Goal: Information Seeking & Learning: Learn about a topic

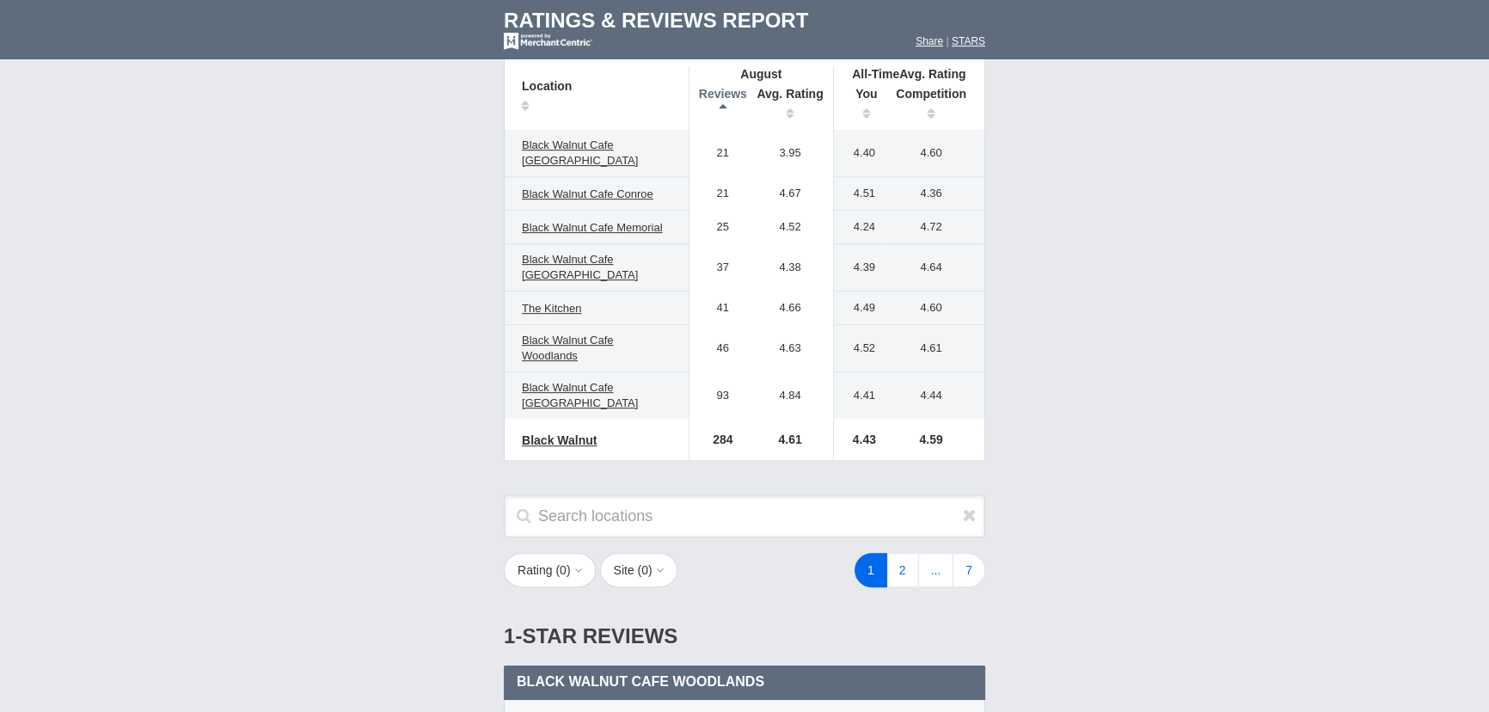
scroll to position [937, 0]
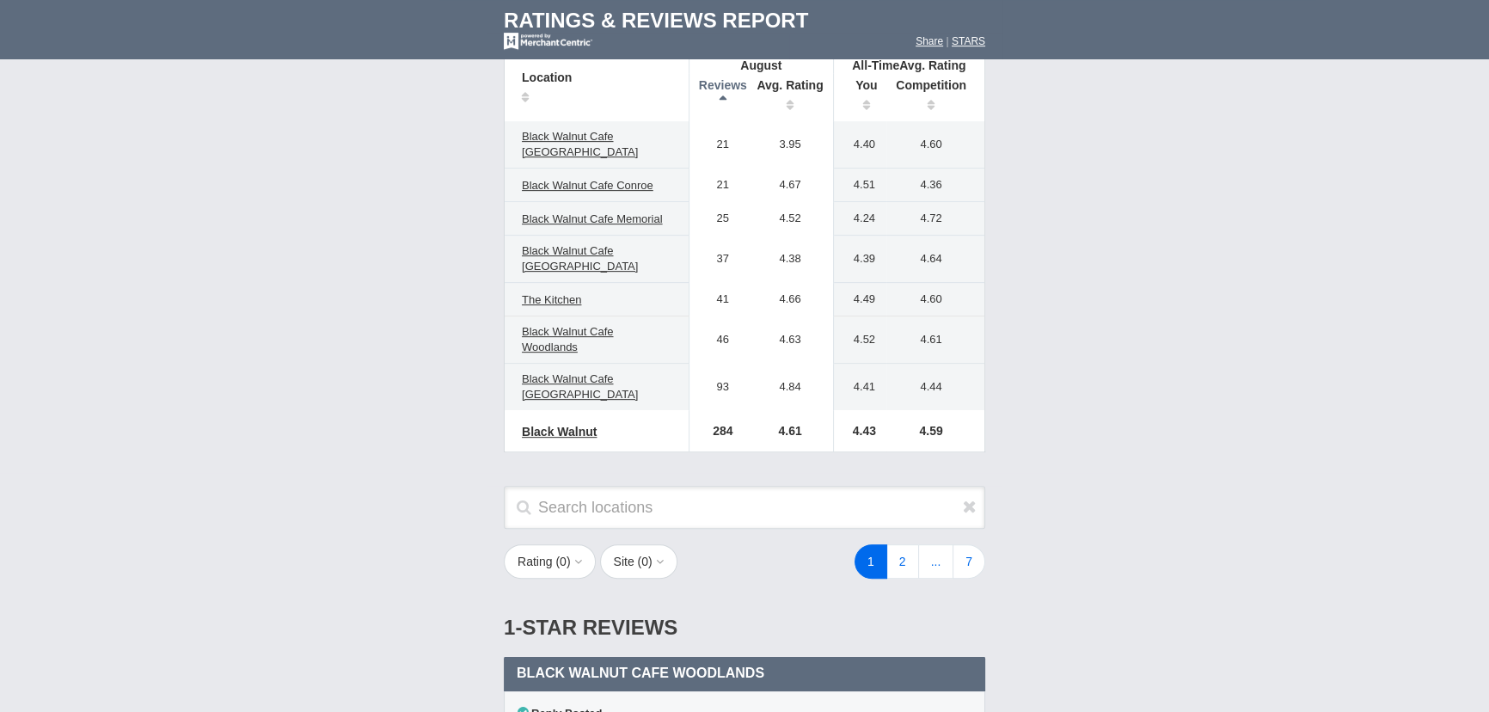
drag, startPoint x: 714, startPoint y: 296, endPoint x: 729, endPoint y: 295, distance: 15.5
click at [728, 296] on td "41" at bounding box center [719, 300] width 58 height 34
click at [736, 291] on td "41" at bounding box center [719, 300] width 58 height 34
drag, startPoint x: 772, startPoint y: 296, endPoint x: 806, endPoint y: 296, distance: 33.5
click at [806, 296] on td "4.66" at bounding box center [790, 300] width 86 height 34
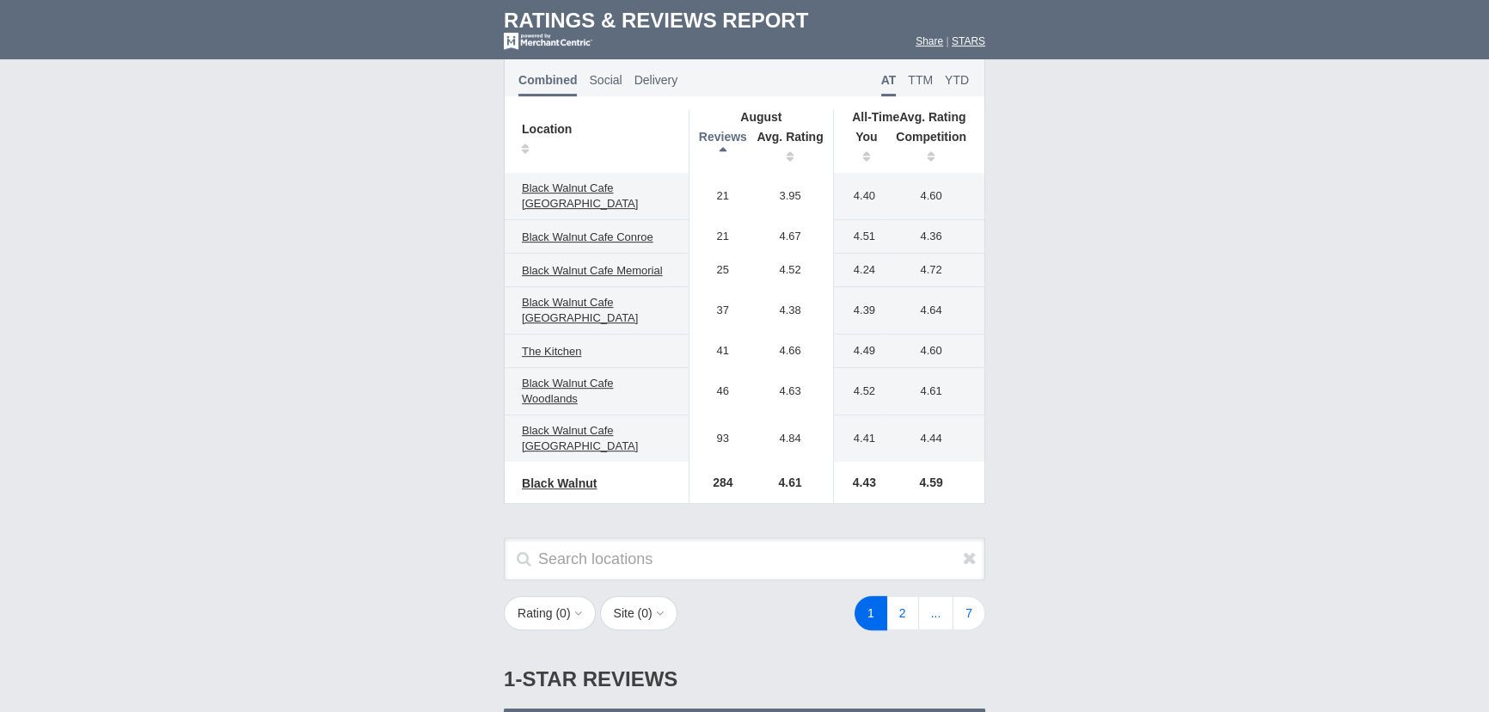
scroll to position [860, 0]
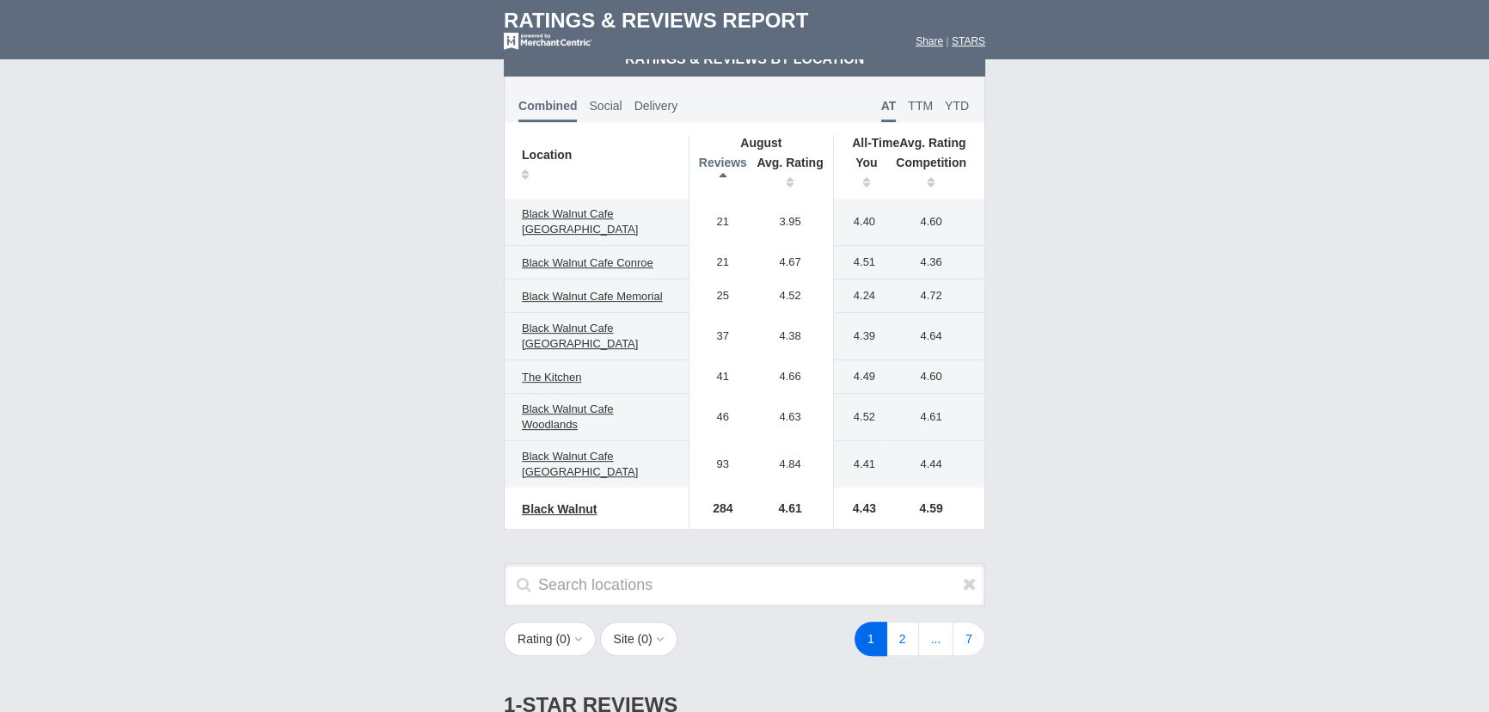
click at [825, 376] on td "4.66" at bounding box center [790, 377] width 86 height 34
drag, startPoint x: 841, startPoint y: 378, endPoint x: 886, endPoint y: 375, distance: 44.8
click at [886, 375] on tr "The Kitchen 41 4.66 4.49 4.74" at bounding box center [745, 377] width 480 height 34
click at [887, 375] on td "4.60" at bounding box center [936, 377] width 98 height 34
drag, startPoint x: 911, startPoint y: 377, endPoint x: 963, endPoint y: 374, distance: 51.7
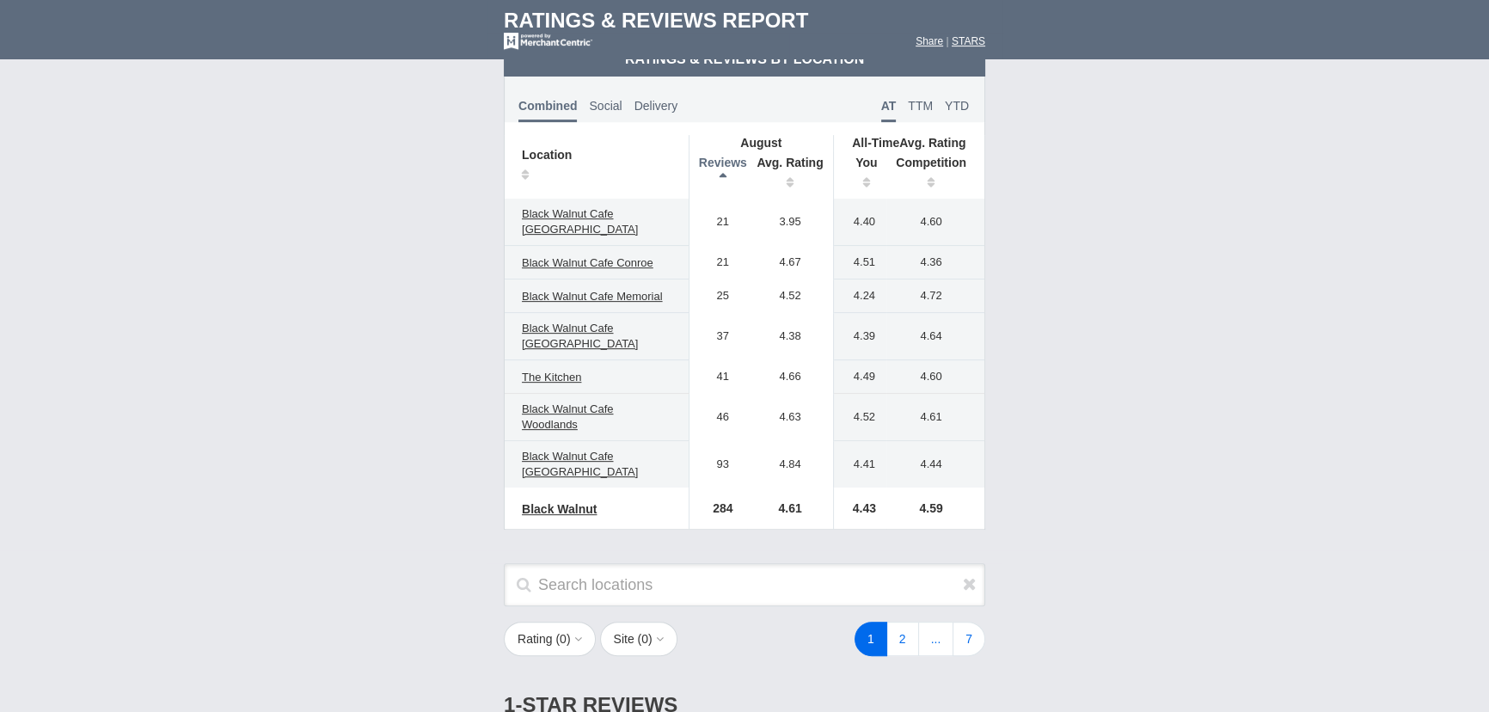
click at [963, 374] on td "4.60" at bounding box center [936, 377] width 98 height 34
click at [920, 107] on span "TTM" at bounding box center [920, 106] width 25 height 14
drag, startPoint x: 842, startPoint y: 377, endPoint x: 883, endPoint y: 370, distance: 41.8
click at [883, 370] on td "4.74" at bounding box center [859, 377] width 53 height 34
drag, startPoint x: 908, startPoint y: 369, endPoint x: 949, endPoint y: 371, distance: 41.4
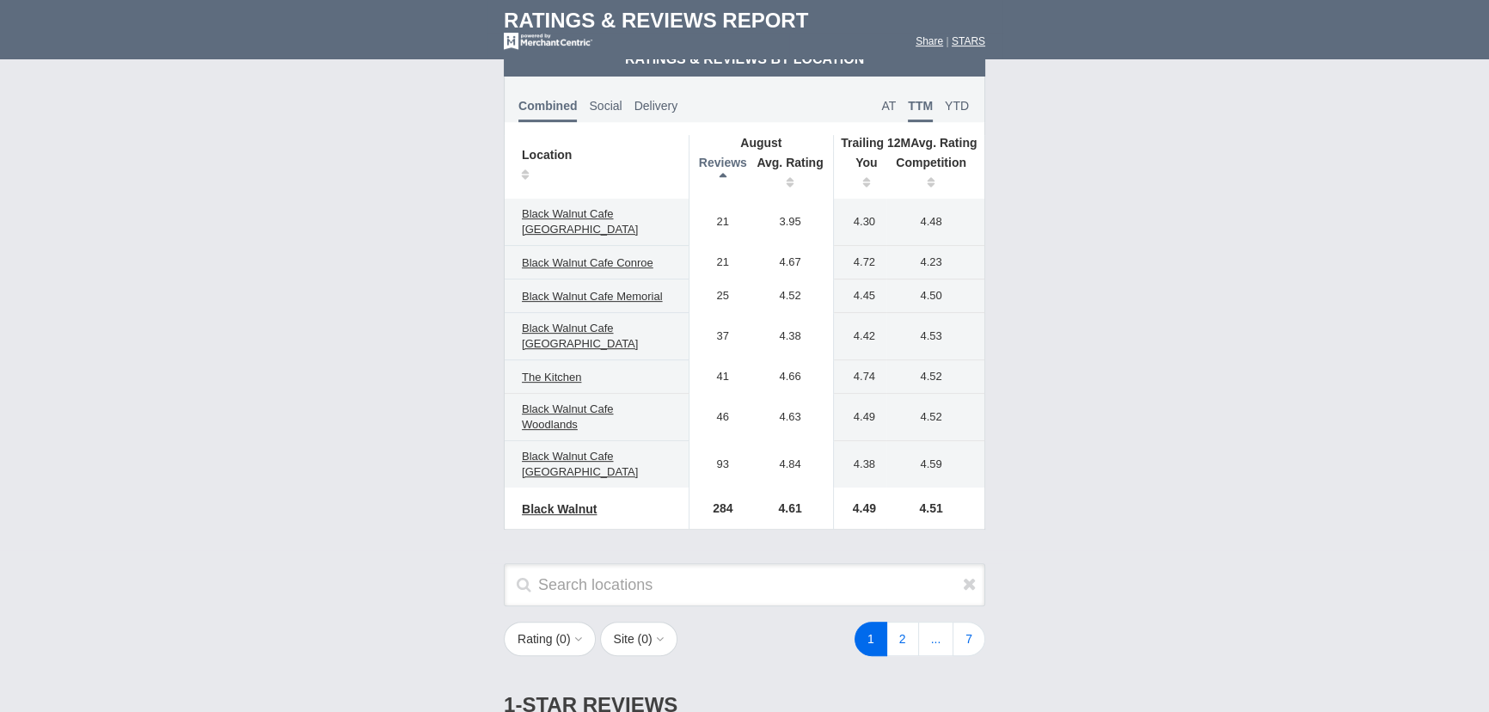
click at [949, 371] on td "4.52" at bounding box center [936, 377] width 98 height 34
click at [966, 102] on span "YTD" at bounding box center [957, 106] width 24 height 14
drag, startPoint x: 807, startPoint y: 377, endPoint x: 831, endPoint y: 374, distance: 24.2
click at [826, 374] on td "4.66" at bounding box center [790, 377] width 86 height 34
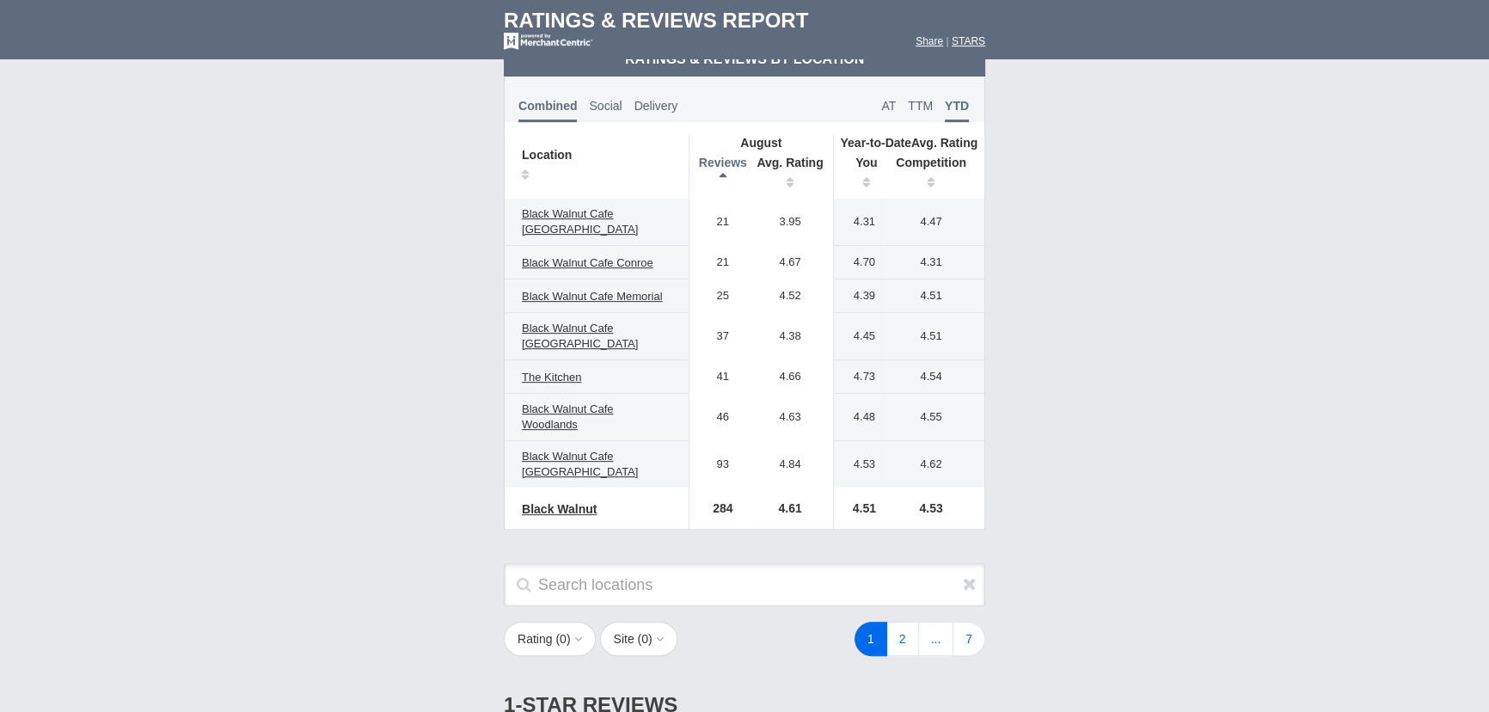
drag, startPoint x: 845, startPoint y: 376, endPoint x: 880, endPoint y: 376, distance: 34.4
click at [880, 376] on td "4.73" at bounding box center [859, 377] width 53 height 34
drag, startPoint x: 900, startPoint y: 372, endPoint x: 955, endPoint y: 372, distance: 55.0
click at [955, 372] on td "4.54" at bounding box center [936, 377] width 98 height 34
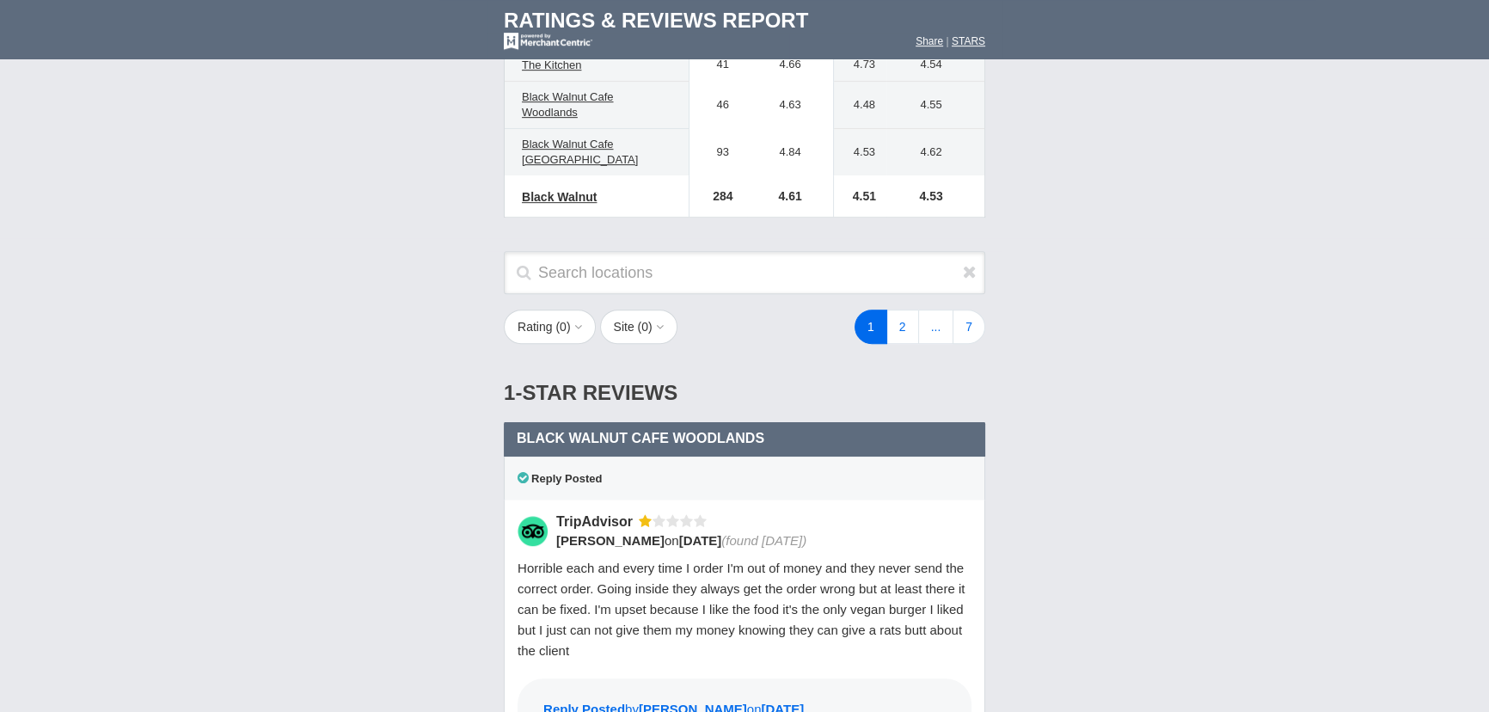
scroll to position [1094, 0]
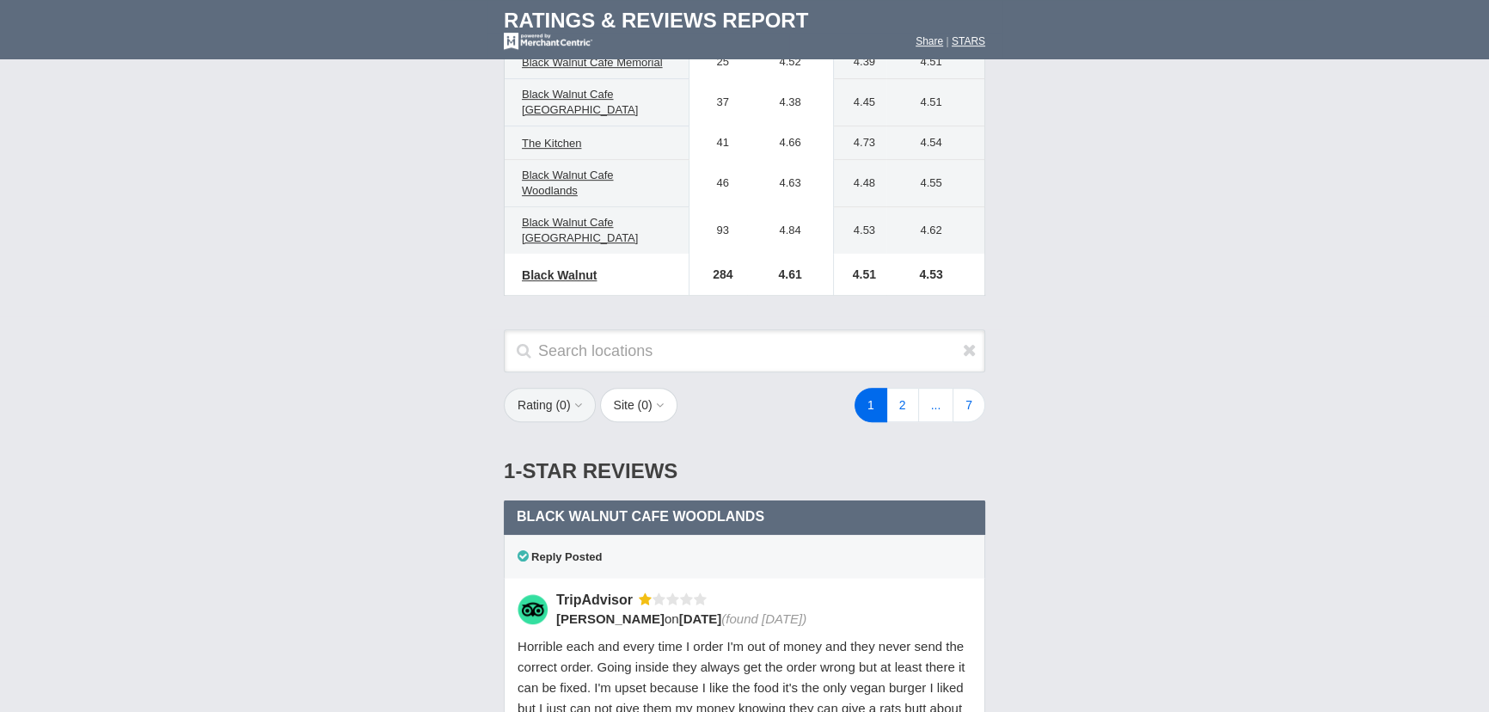
click at [535, 407] on button "Rating ( 0 )" at bounding box center [550, 405] width 92 height 34
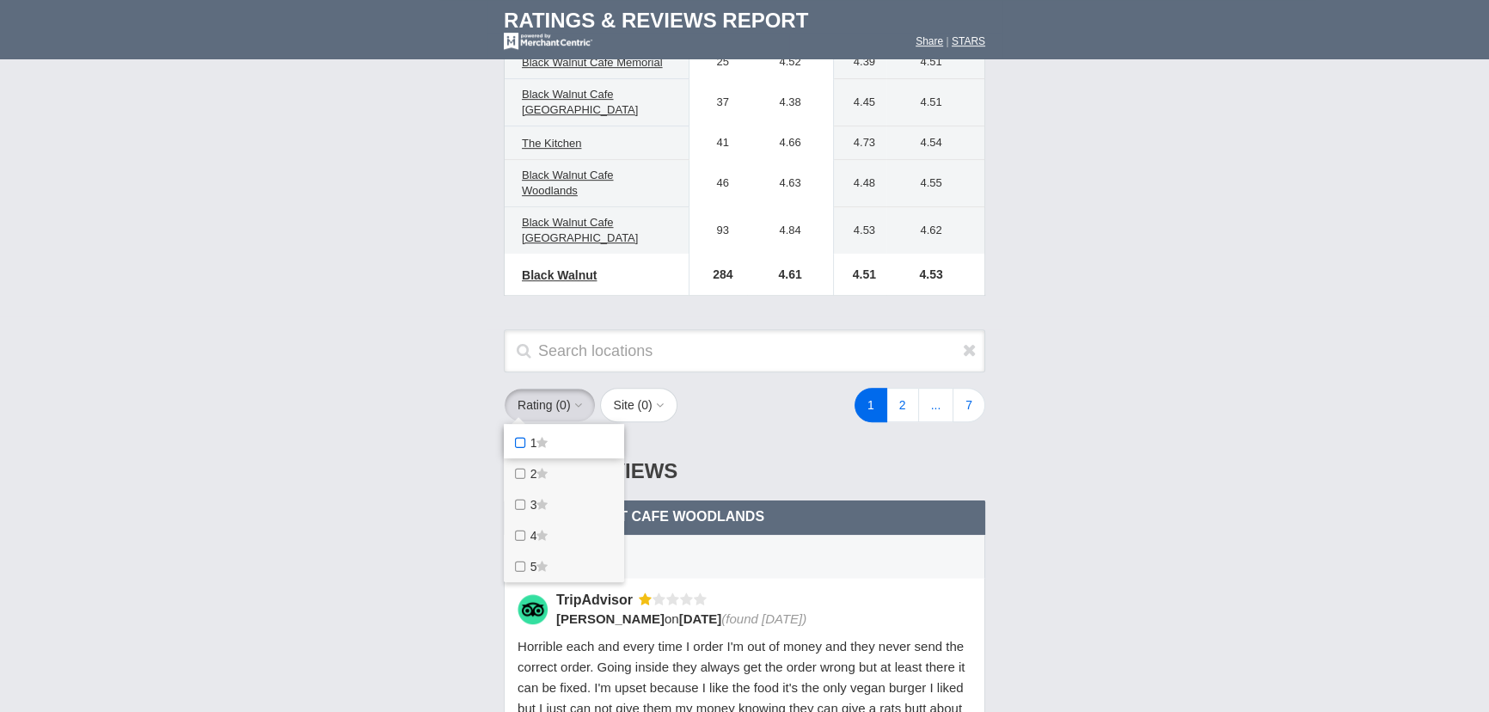
click at [535, 440] on span "1" at bounding box center [534, 443] width 7 height 14
click at [0, 0] on star "1" at bounding box center [0, 0] width 0 height 0
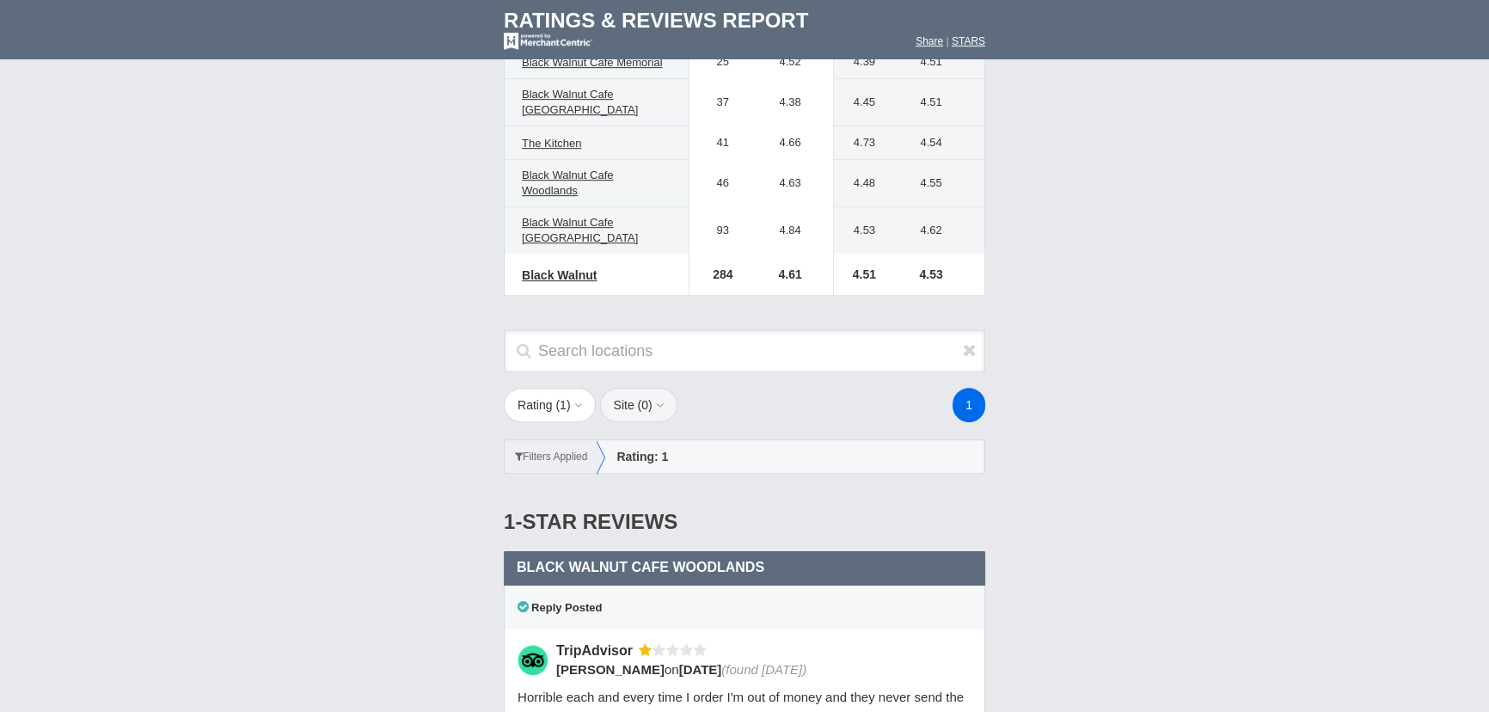
click at [637, 408] on button "Site ( 0 )" at bounding box center [638, 405] width 77 height 34
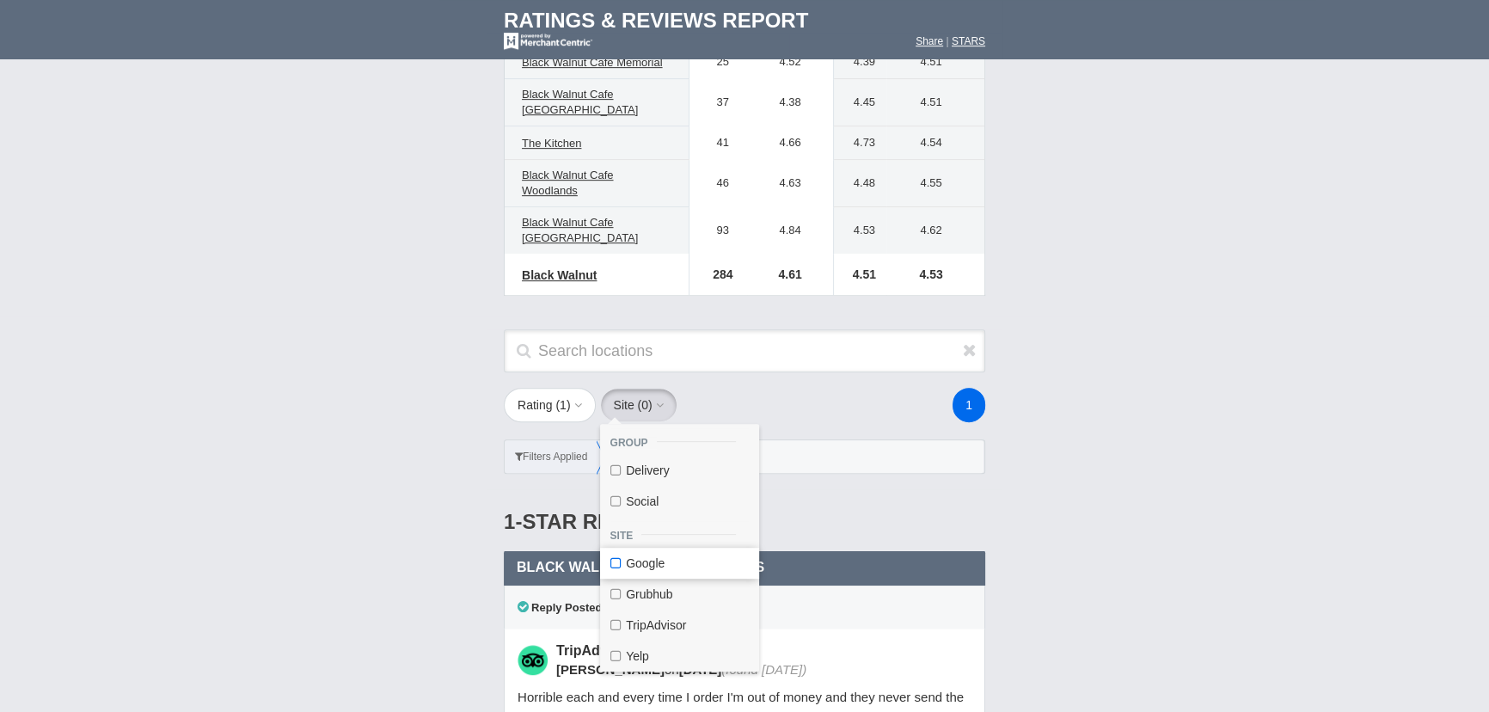
click at [665, 567] on label "Google" at bounding box center [679, 563] width 159 height 31
click at [0, 0] on input "Google" at bounding box center [0, 0] width 0 height 0
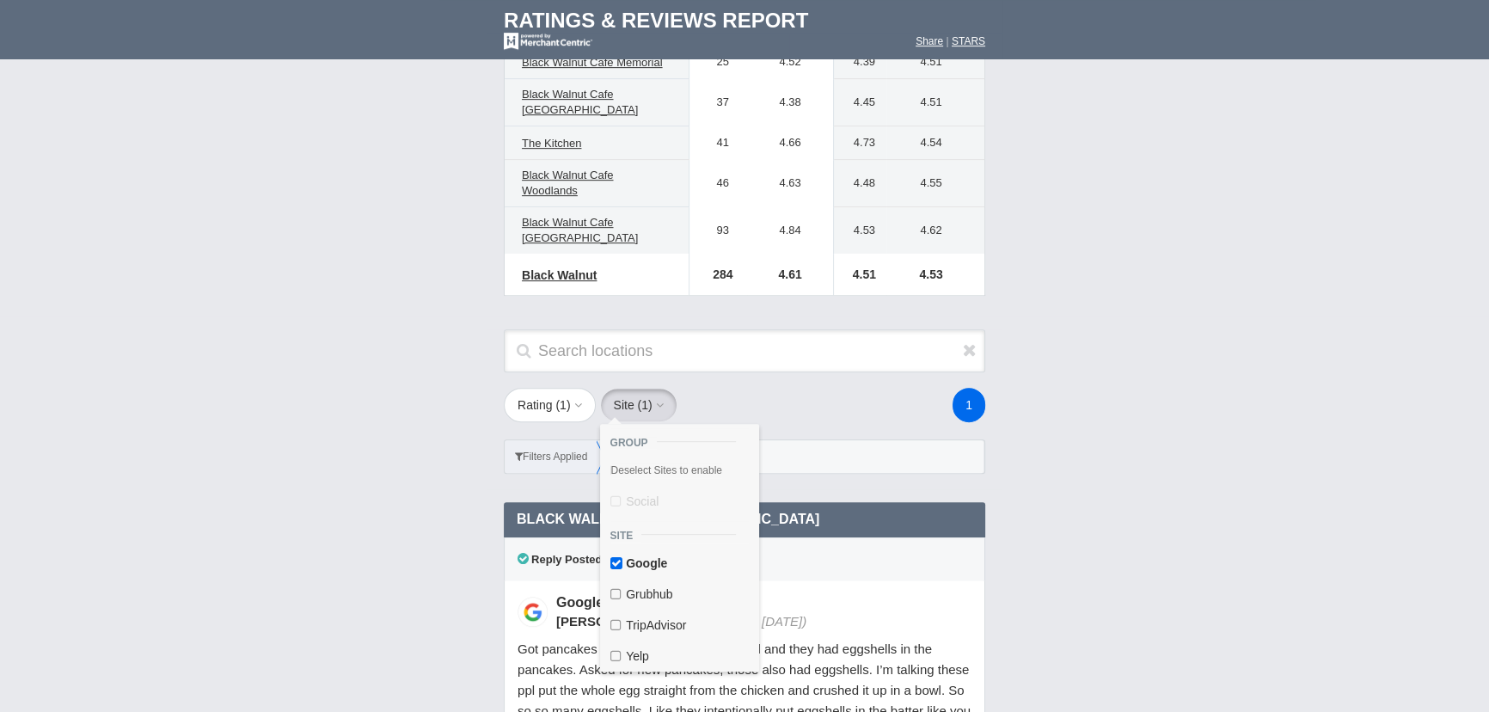
click at [316, 284] on td "Ratings & Reviews by Location Combined Reviews" at bounding box center [744, 62] width 1489 height 509
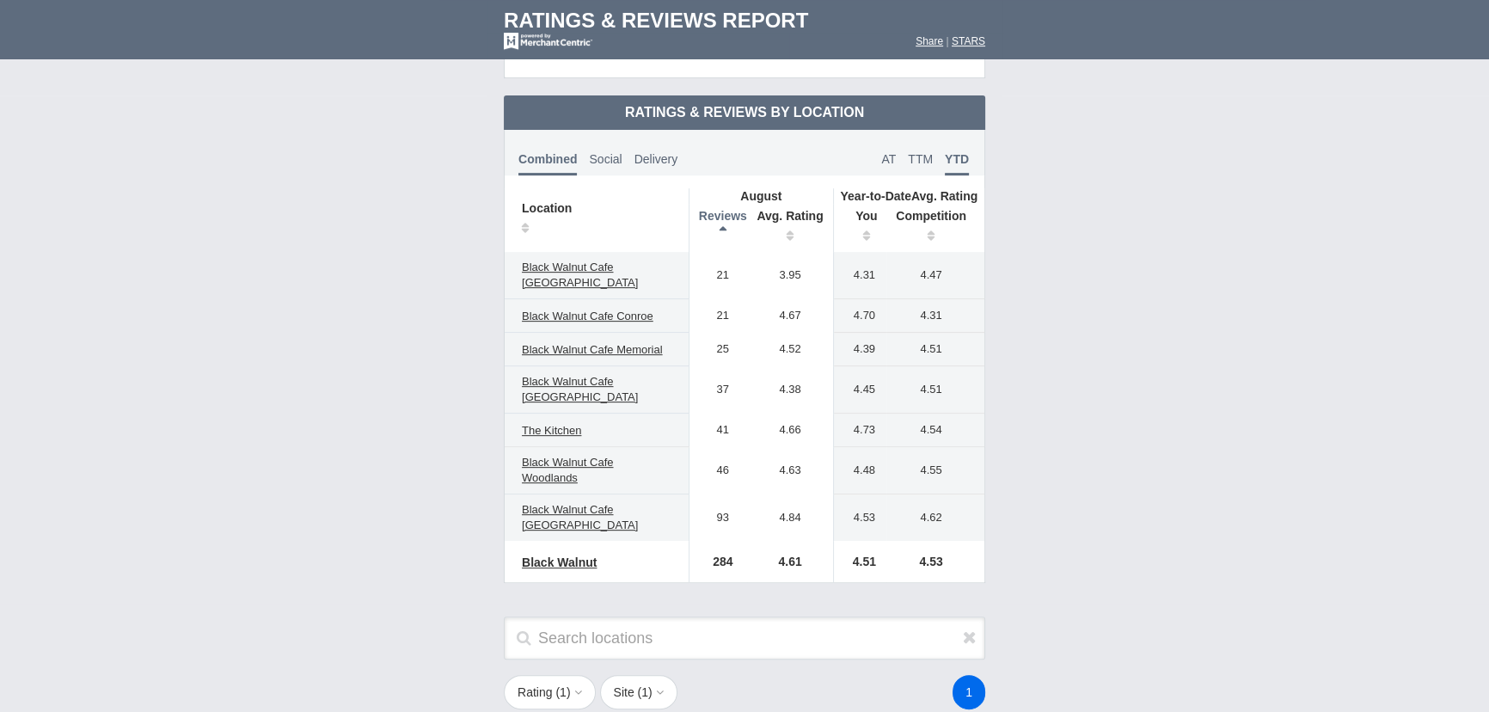
scroll to position [860, 0]
